Goal: Transaction & Acquisition: Purchase product/service

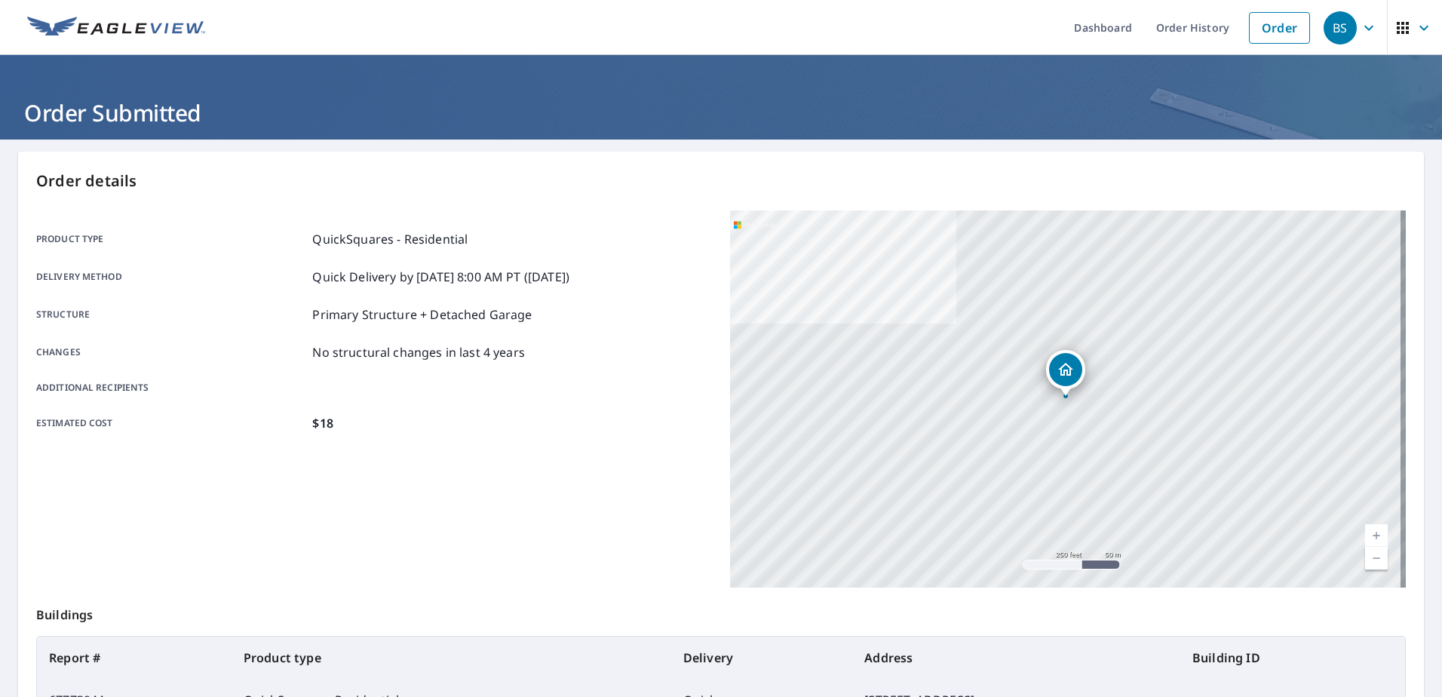
scroll to position [191, 0]
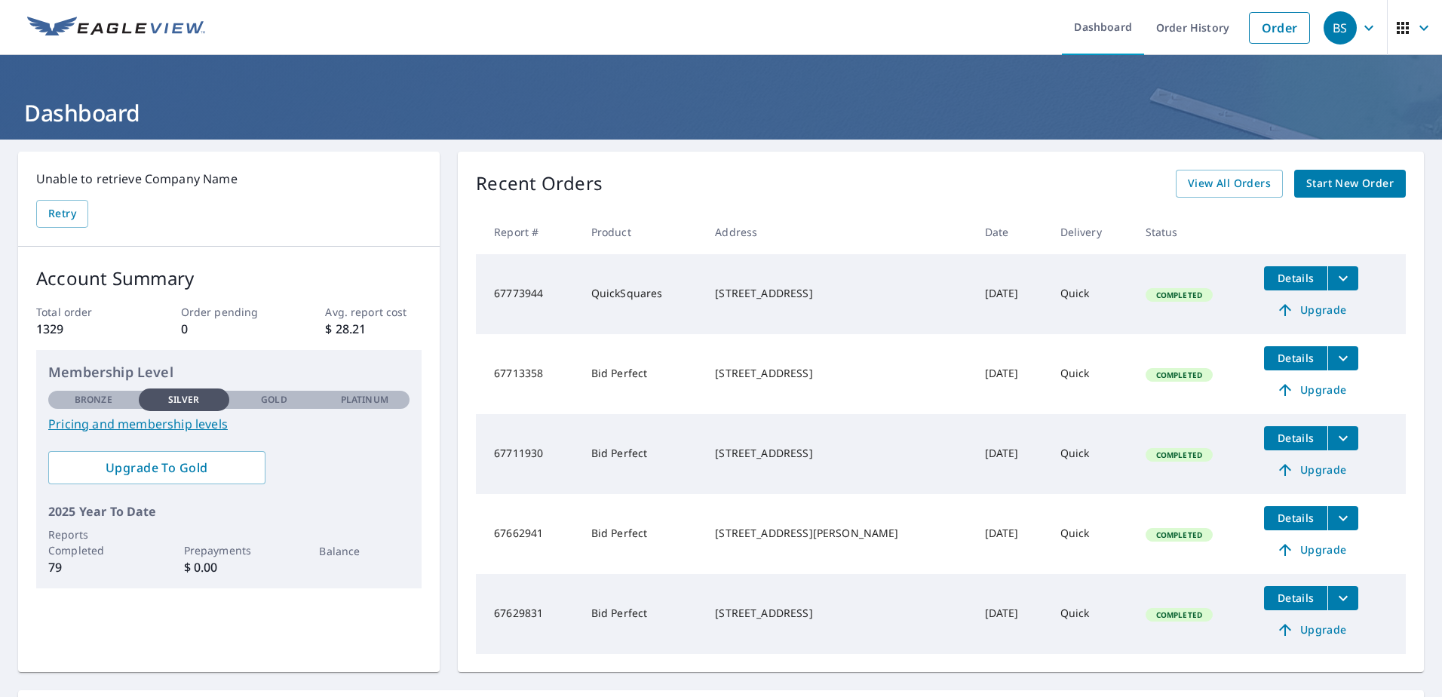
click at [1335, 186] on span "Start New Order" at bounding box center [1349, 183] width 87 height 19
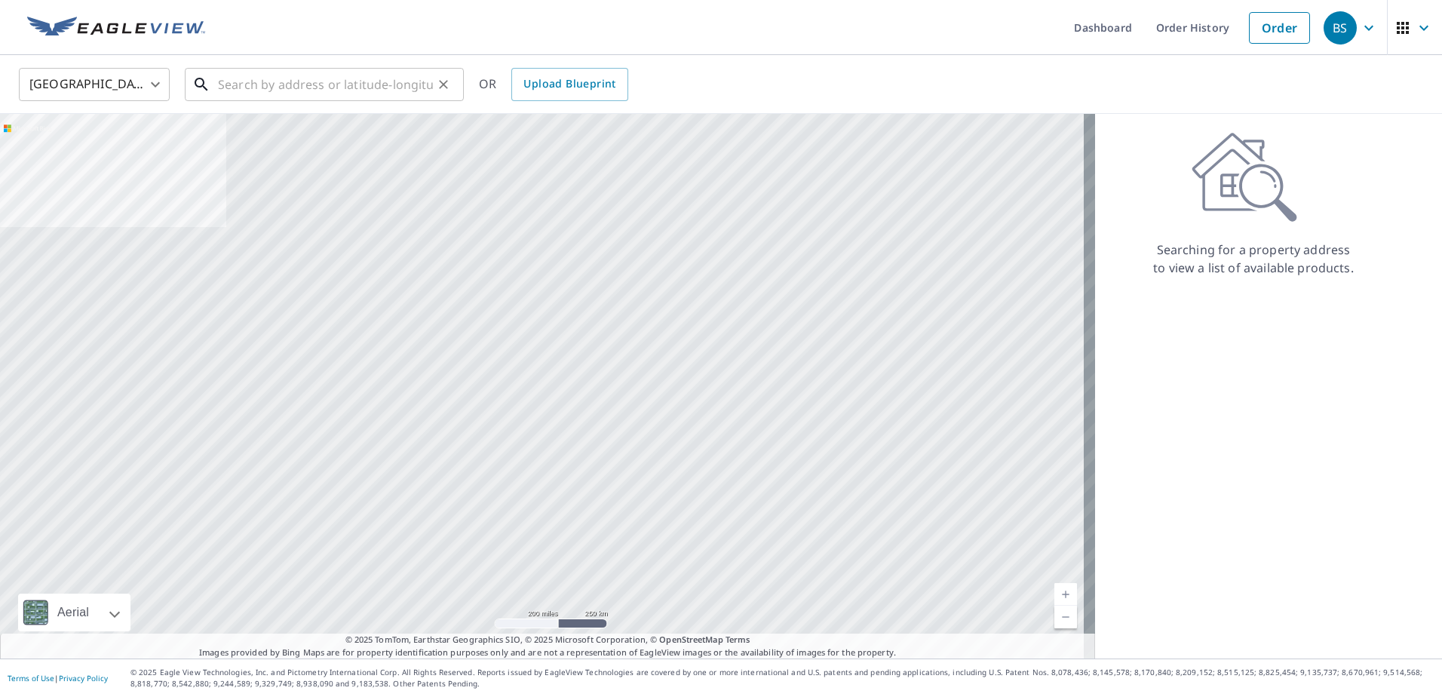
click at [225, 81] on input "text" at bounding box center [325, 84] width 215 height 42
paste input "[STREET_ADDRESS][PERSON_NAME]"
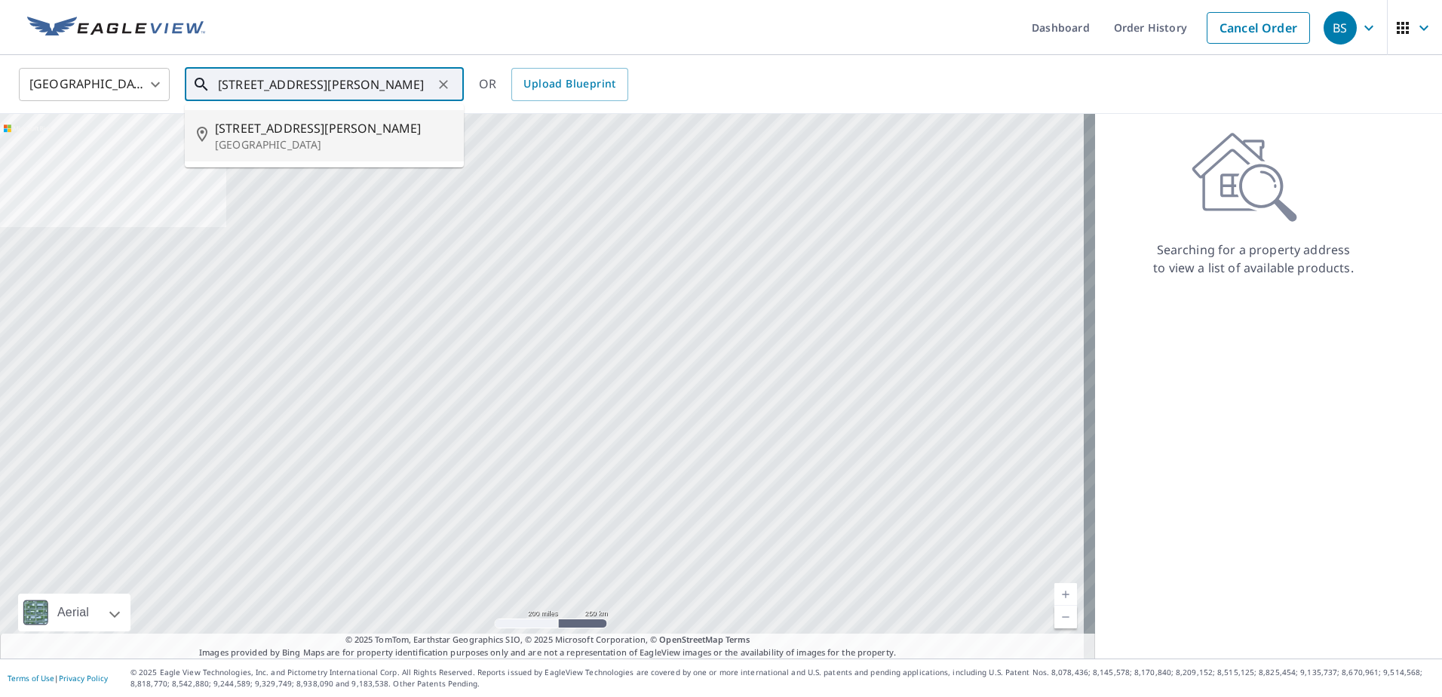
click at [268, 120] on span "[STREET_ADDRESS][PERSON_NAME]" at bounding box center [333, 128] width 237 height 18
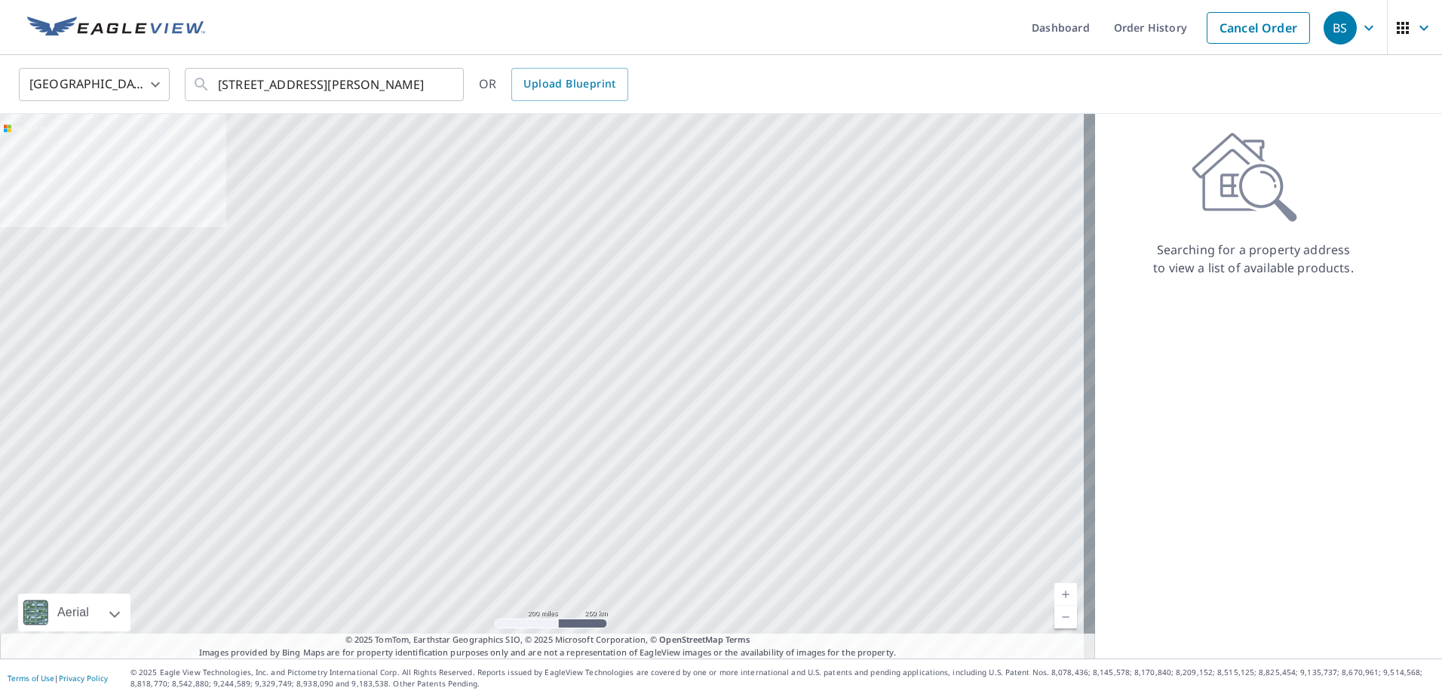
type input "[STREET_ADDRESS][PERSON_NAME]"
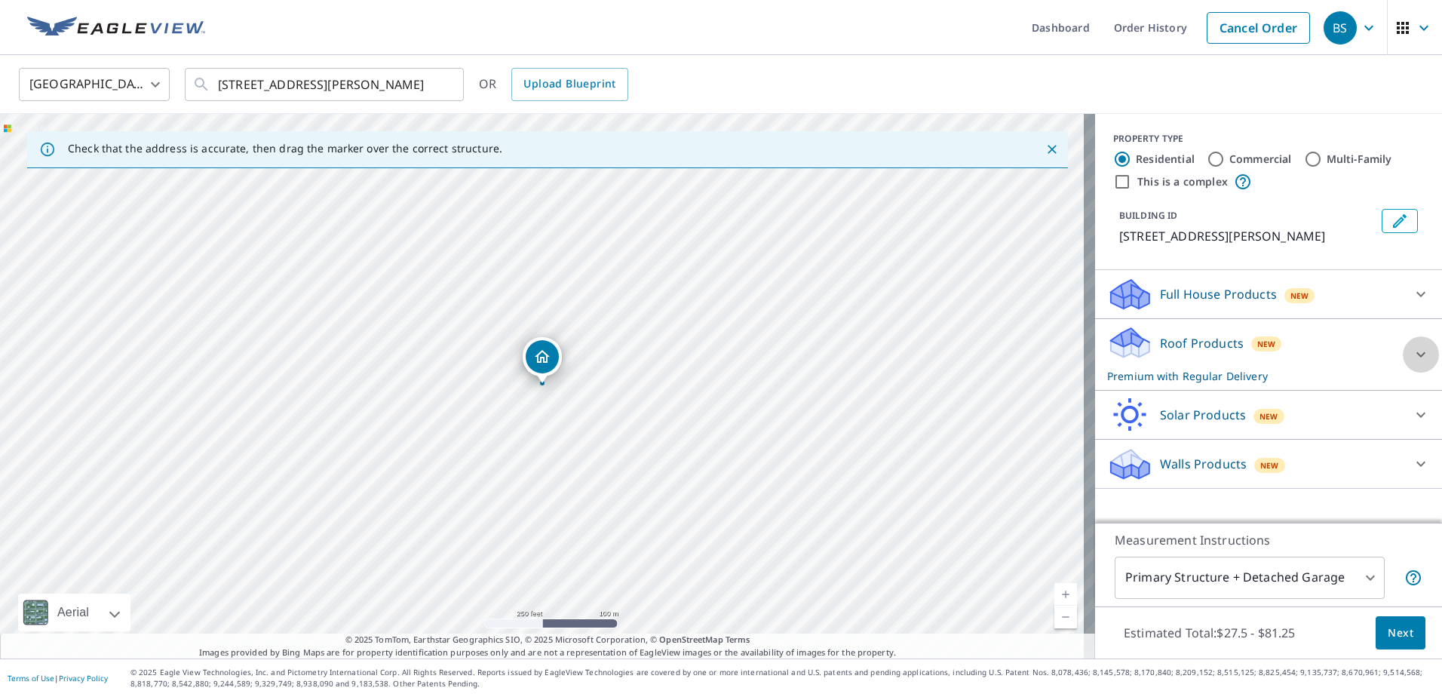
click at [1418, 363] on icon at bounding box center [1421, 354] width 18 height 18
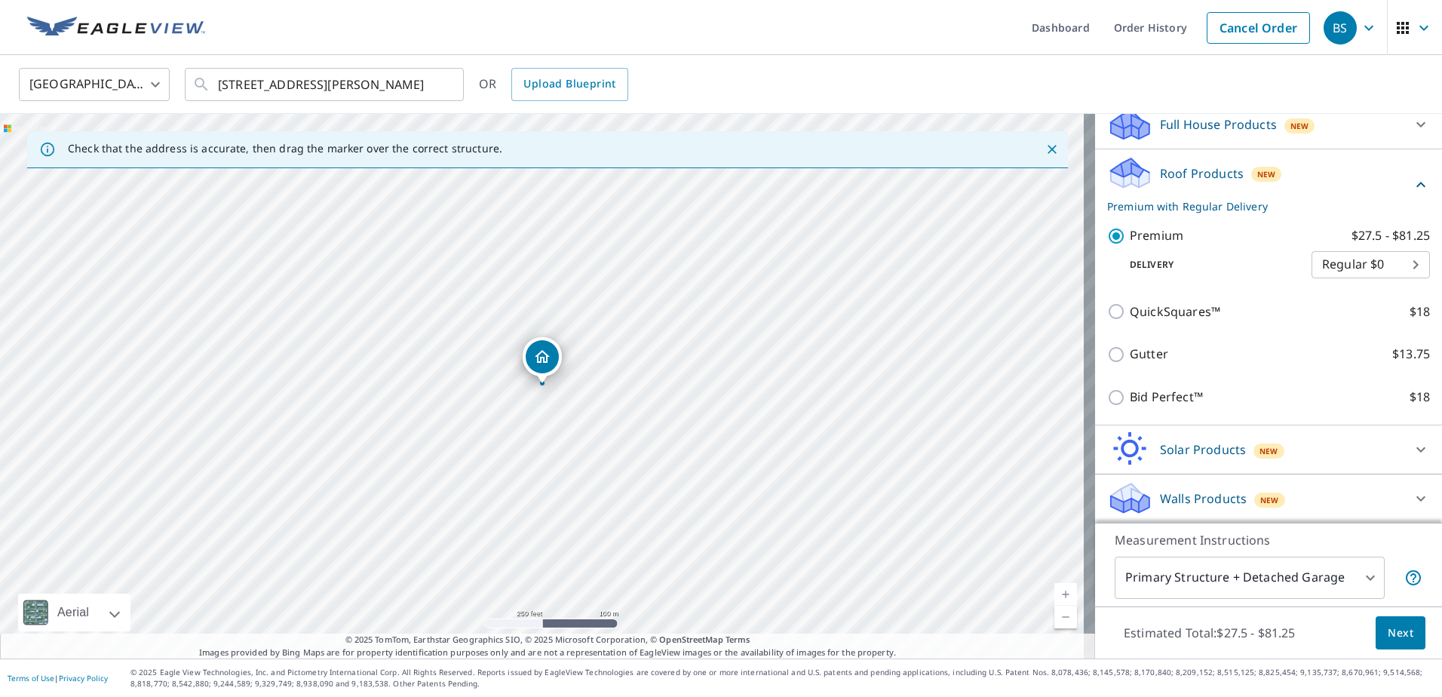
scroll to position [189, 0]
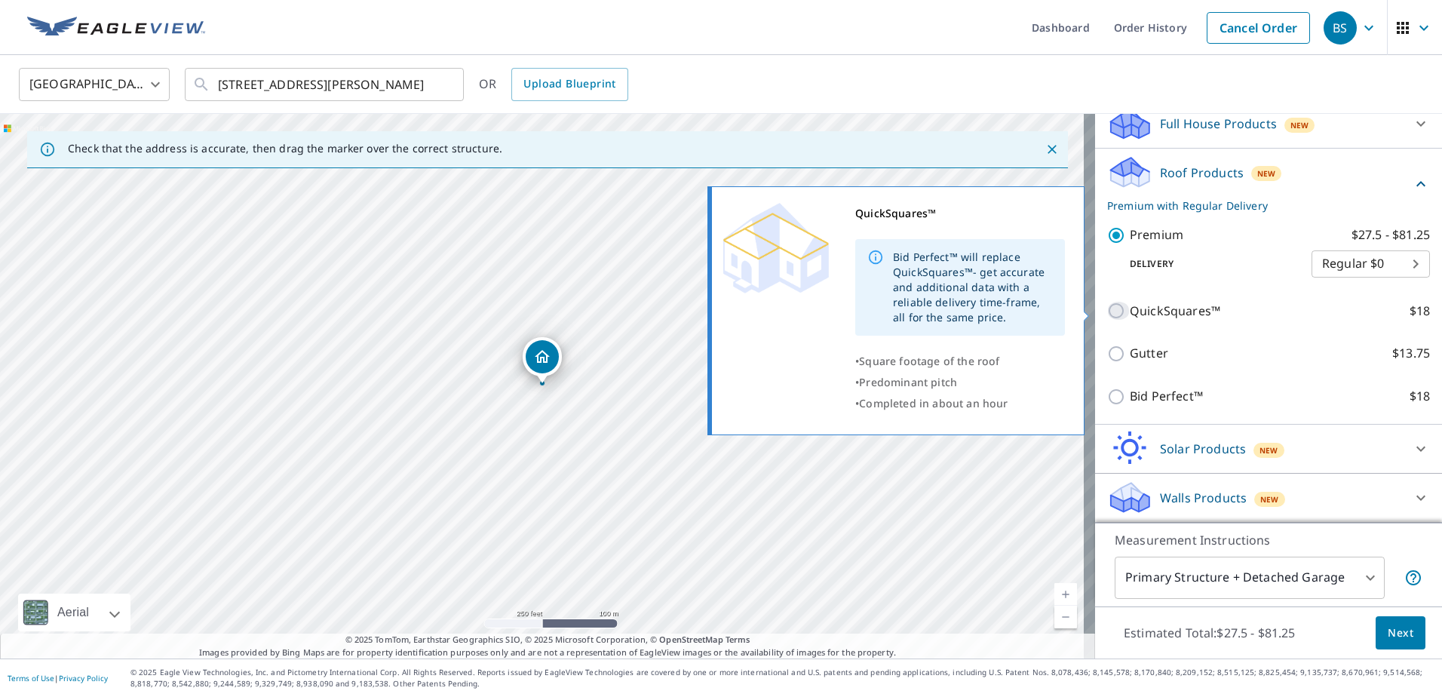
click at [1109, 312] on input "QuickSquares™ $18" at bounding box center [1118, 311] width 23 height 18
checkbox input "true"
checkbox input "false"
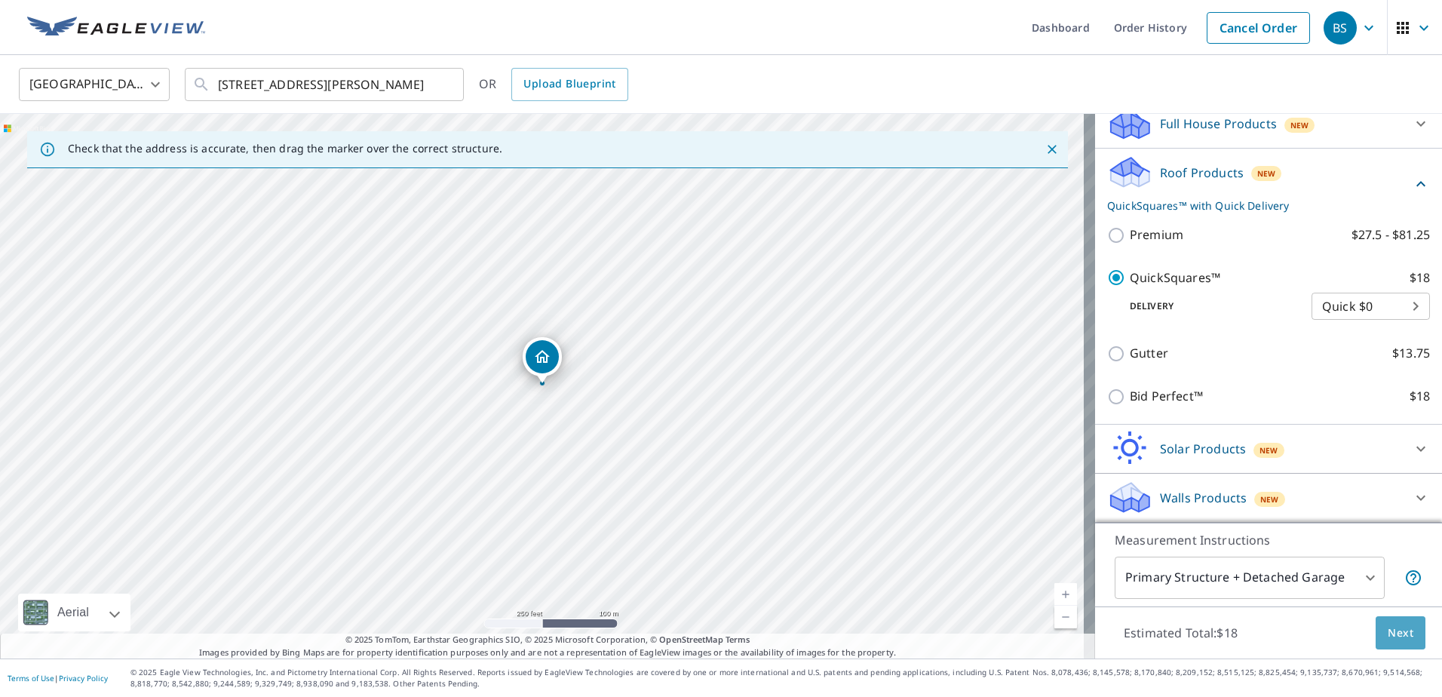
click at [1387, 634] on span "Next" at bounding box center [1400, 633] width 26 height 19
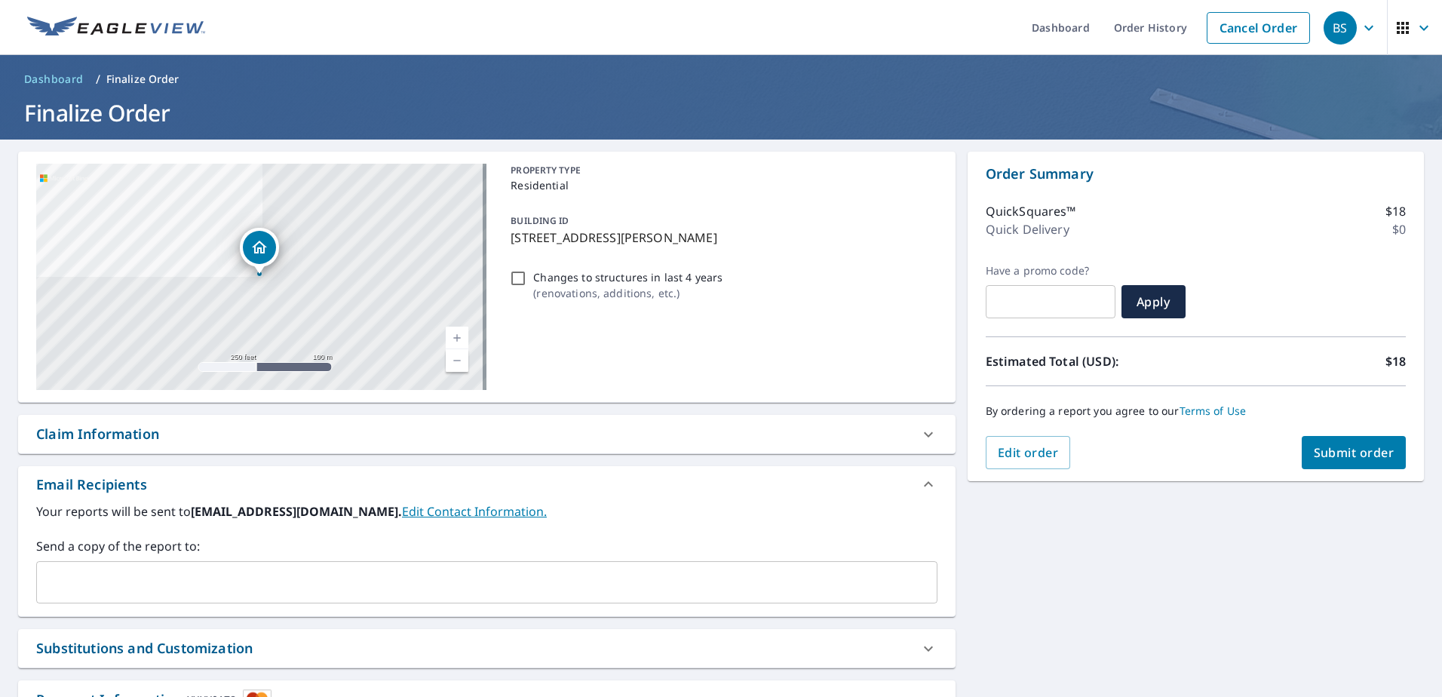
click at [1320, 456] on span "Submit order" at bounding box center [1354, 452] width 81 height 17
